Goal: Navigation & Orientation: Find specific page/section

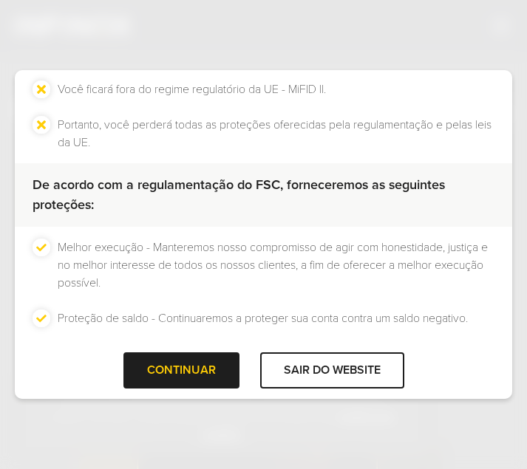
scroll to position [214, 0]
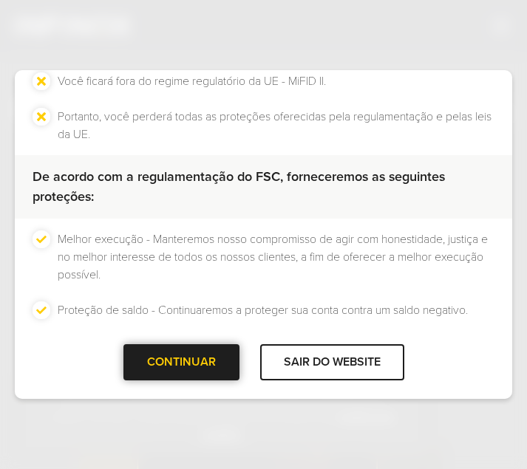
click at [161, 354] on div "CONTINUAR" at bounding box center [181, 362] width 116 height 36
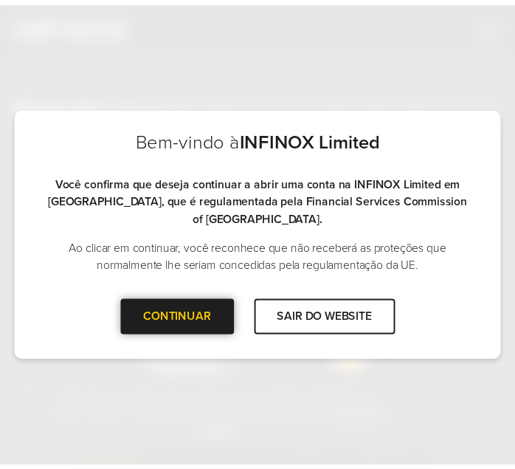
scroll to position [0, 0]
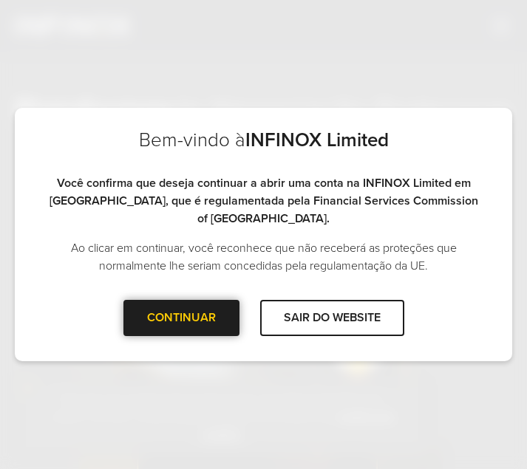
click at [199, 312] on div "CONTINUAR" at bounding box center [181, 318] width 116 height 36
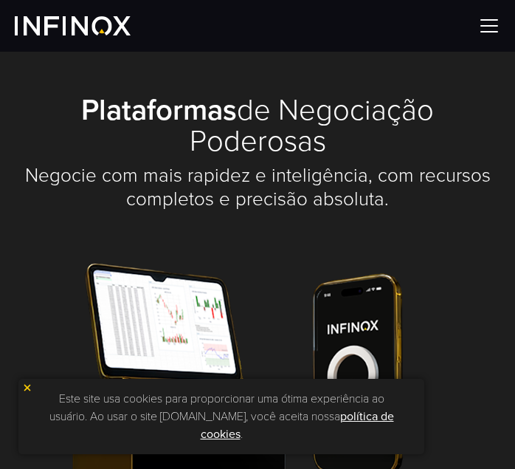
click at [30, 385] on img at bounding box center [27, 388] width 10 height 10
